Goal: Check status: Check status

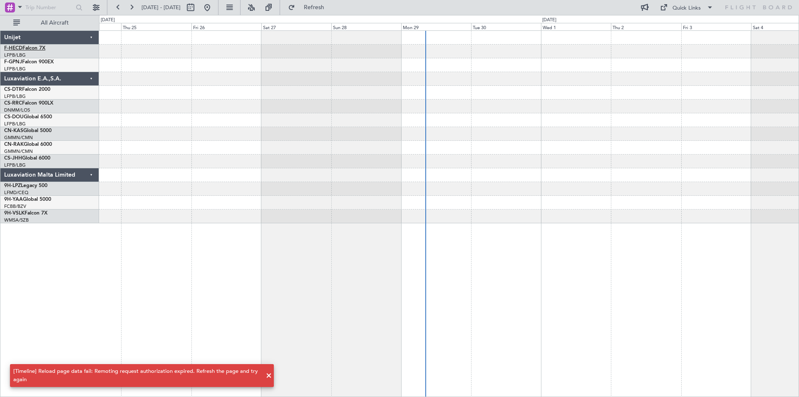
click at [12, 47] on span "F-HECD" at bounding box center [13, 48] width 18 height 5
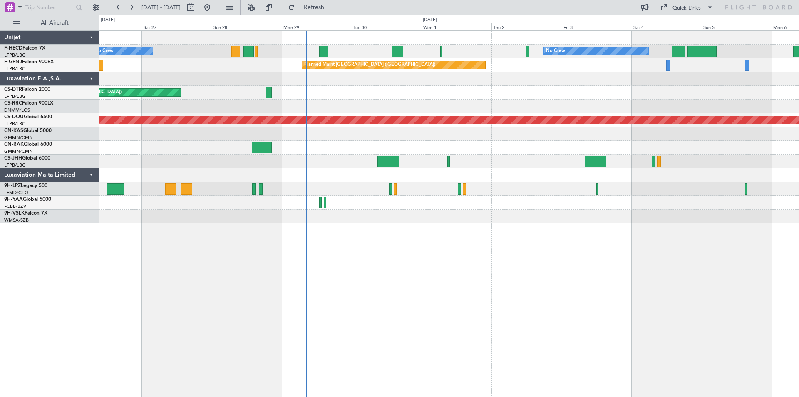
click at [405, 99] on div "Planned Maint Nice (Côte d'Azur Airport)" at bounding box center [449, 93] width 700 height 14
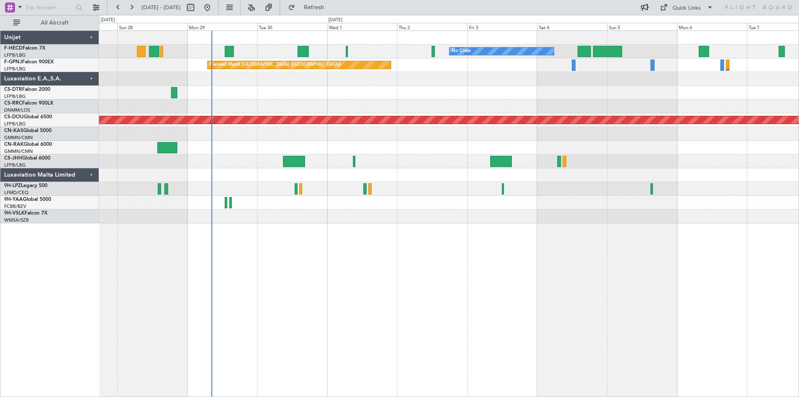
click at [350, 106] on div at bounding box center [449, 106] width 700 height 14
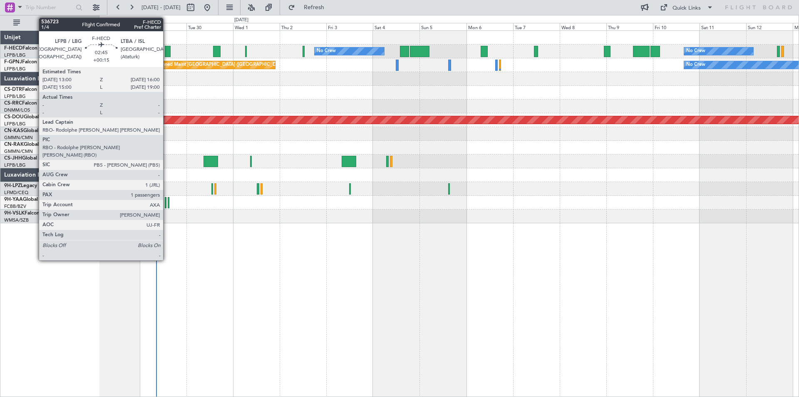
click at [167, 53] on div at bounding box center [168, 51] width 6 height 11
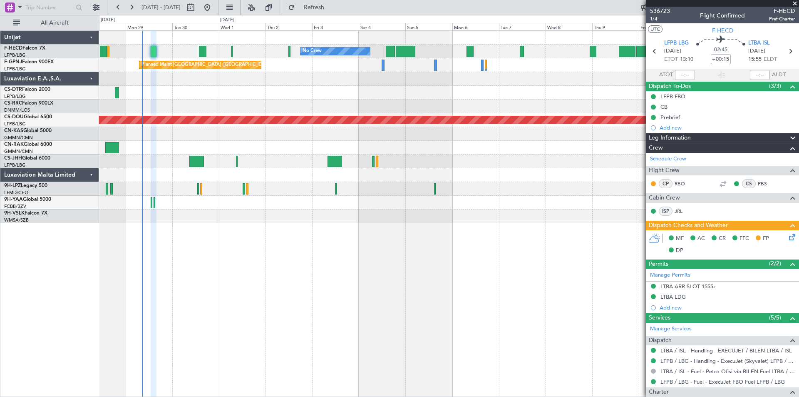
click at [591, 97] on div "Planned Maint Nice (Côte d'Azur Airport)" at bounding box center [449, 93] width 700 height 14
